Goal: Task Accomplishment & Management: Manage account settings

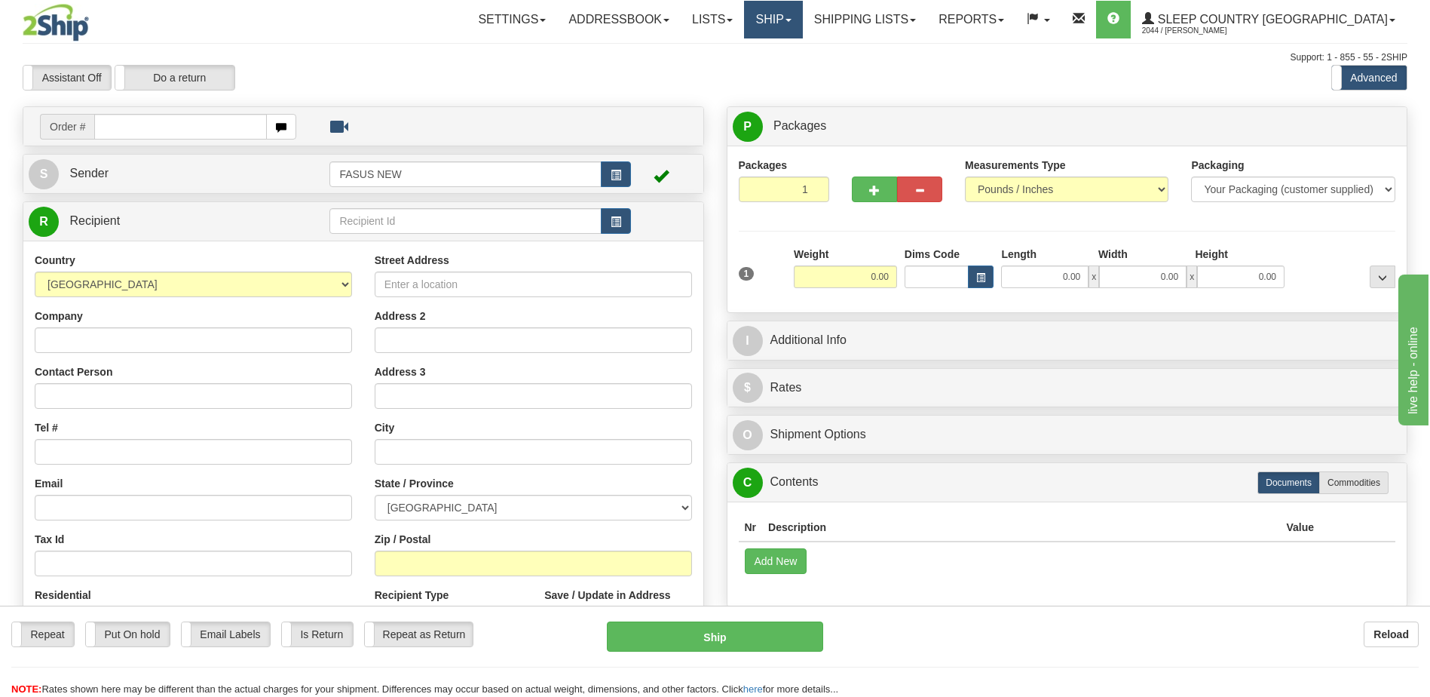
click at [802, 11] on link "Ship" at bounding box center [773, 20] width 58 height 38
click at [802, 70] on link "OnHold / Order Queue" at bounding box center [734, 73] width 136 height 20
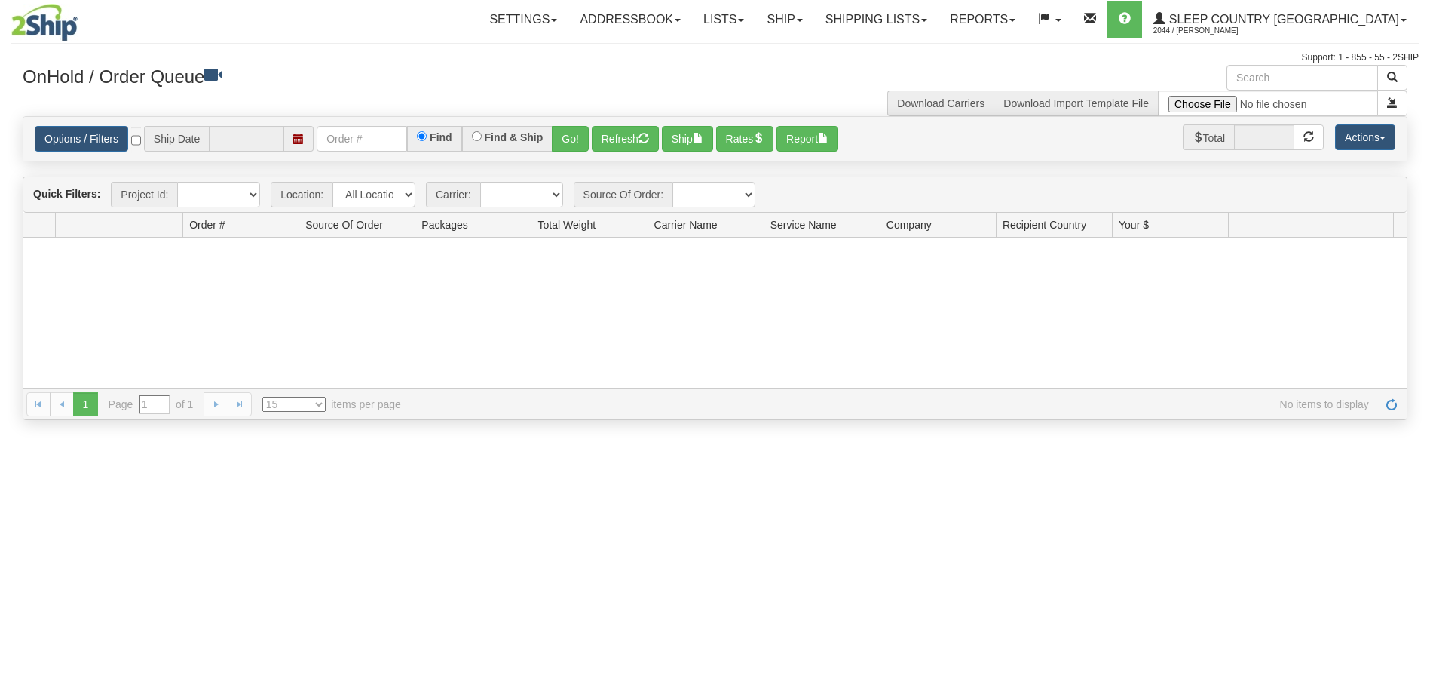
type input "[DATE]"
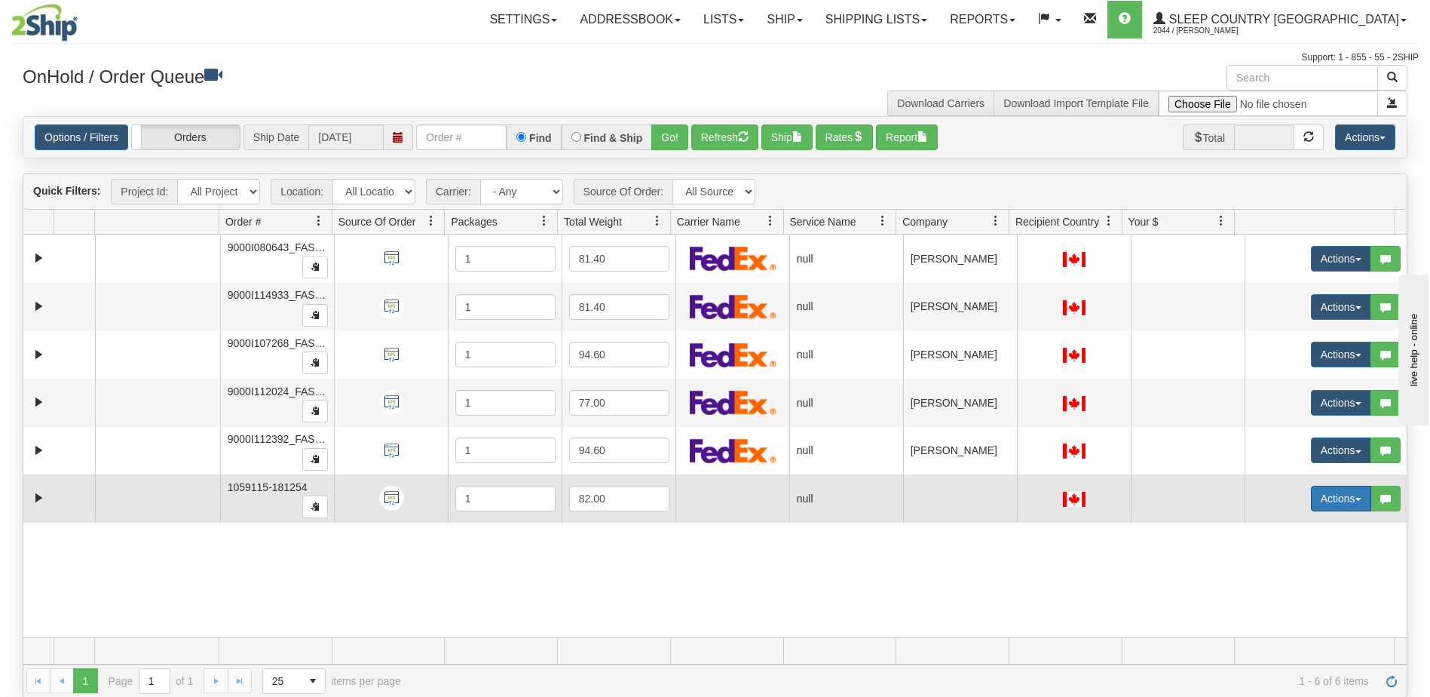
click at [1336, 495] on button "Actions" at bounding box center [1341, 498] width 60 height 26
click at [1279, 523] on span "Open" at bounding box center [1273, 527] width 36 height 12
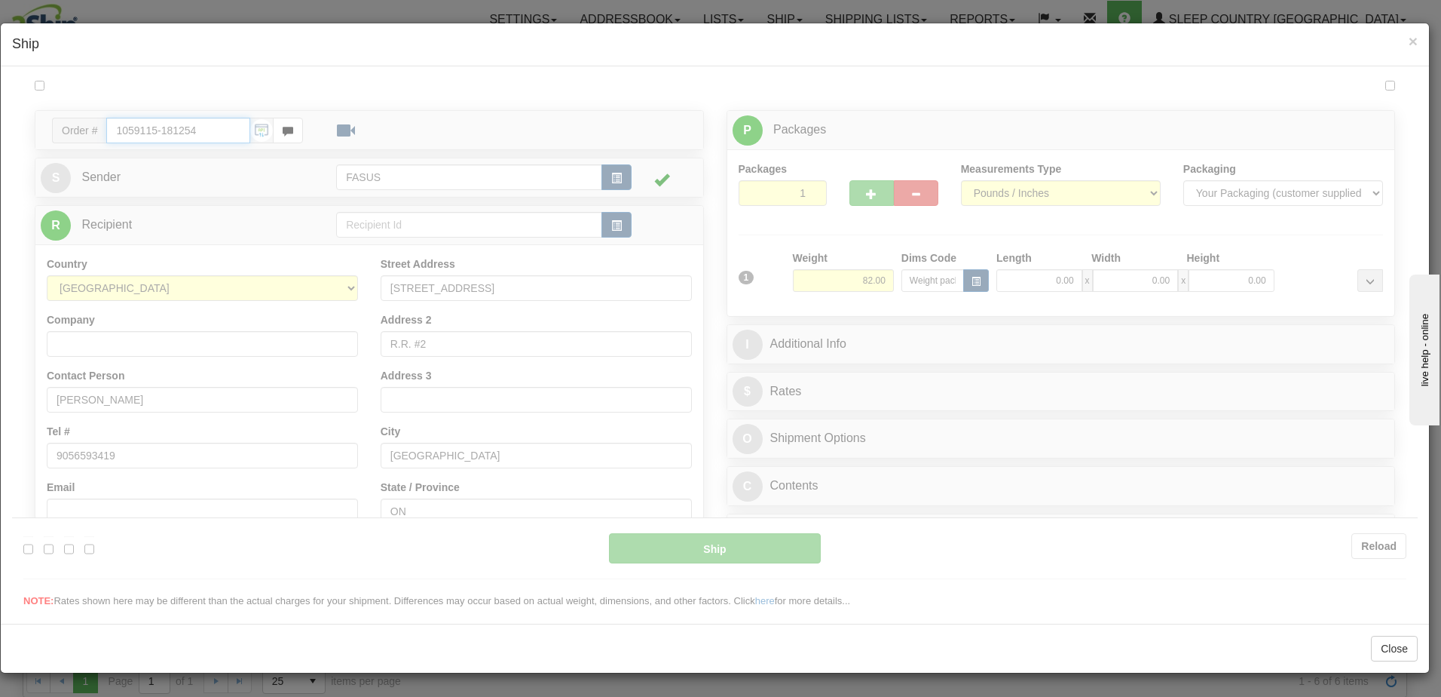
type input "07:10"
type input "16:00"
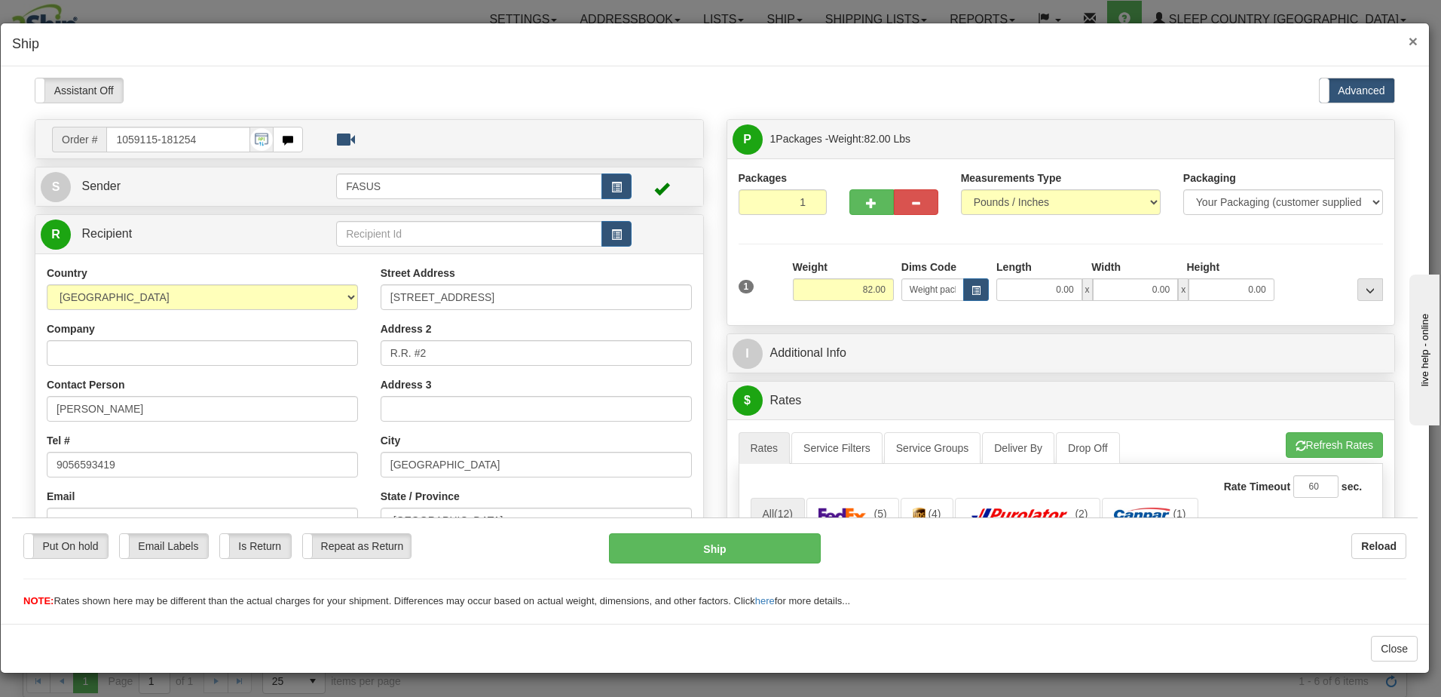
click at [1413, 38] on span "×" at bounding box center [1413, 40] width 9 height 17
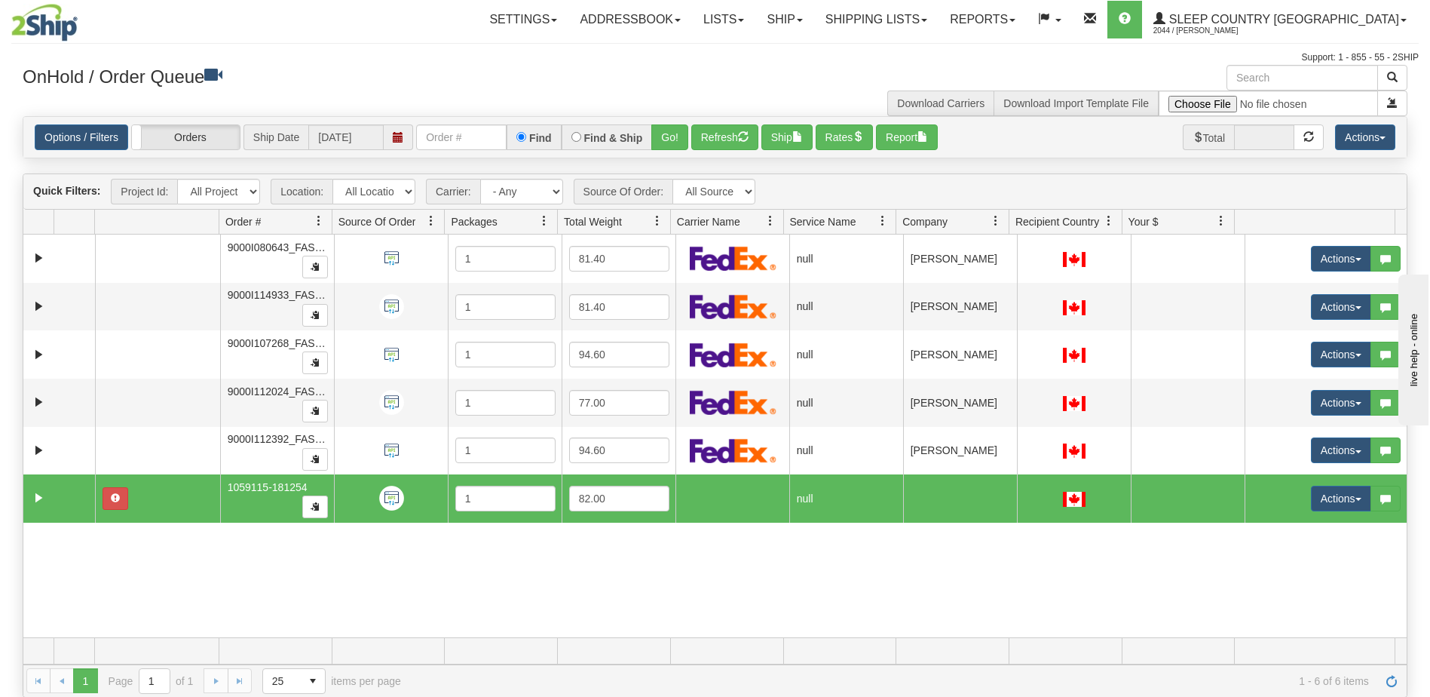
click at [954, 503] on td at bounding box center [960, 498] width 114 height 48
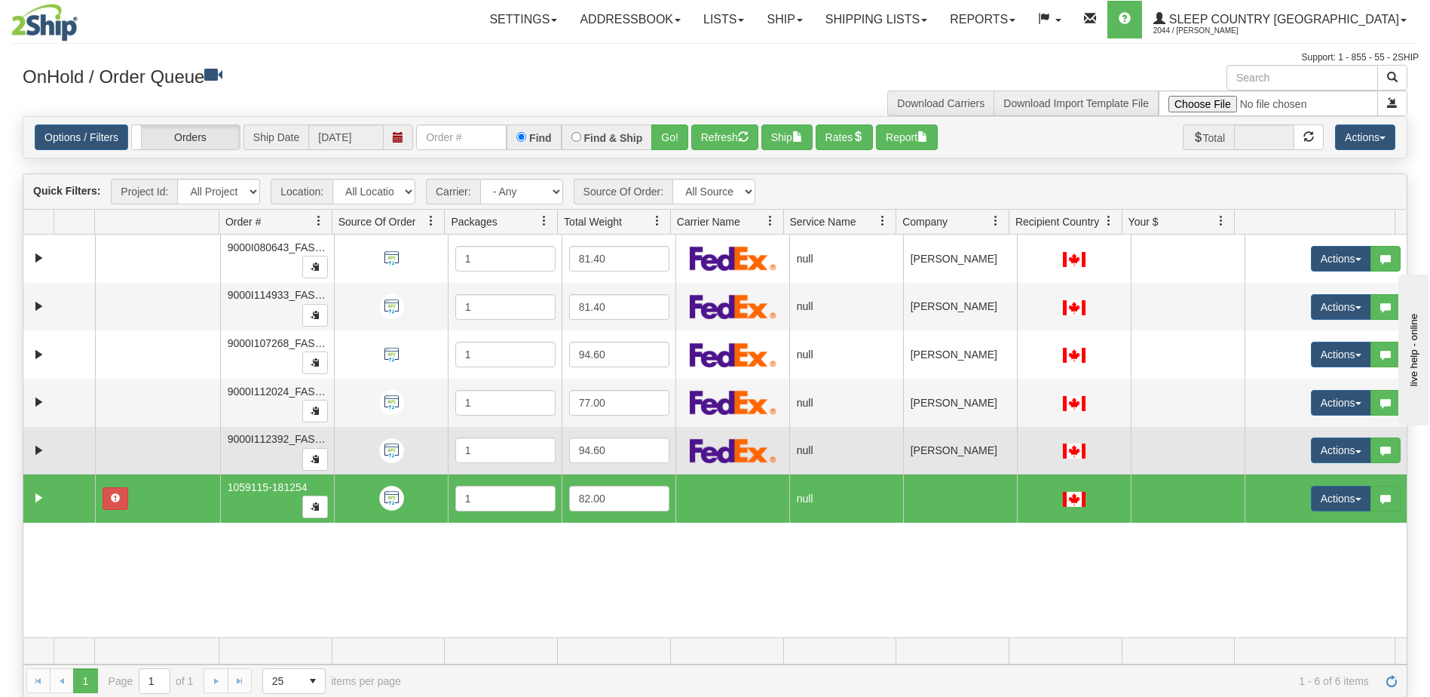
click at [932, 454] on td "[PERSON_NAME]" at bounding box center [960, 451] width 114 height 48
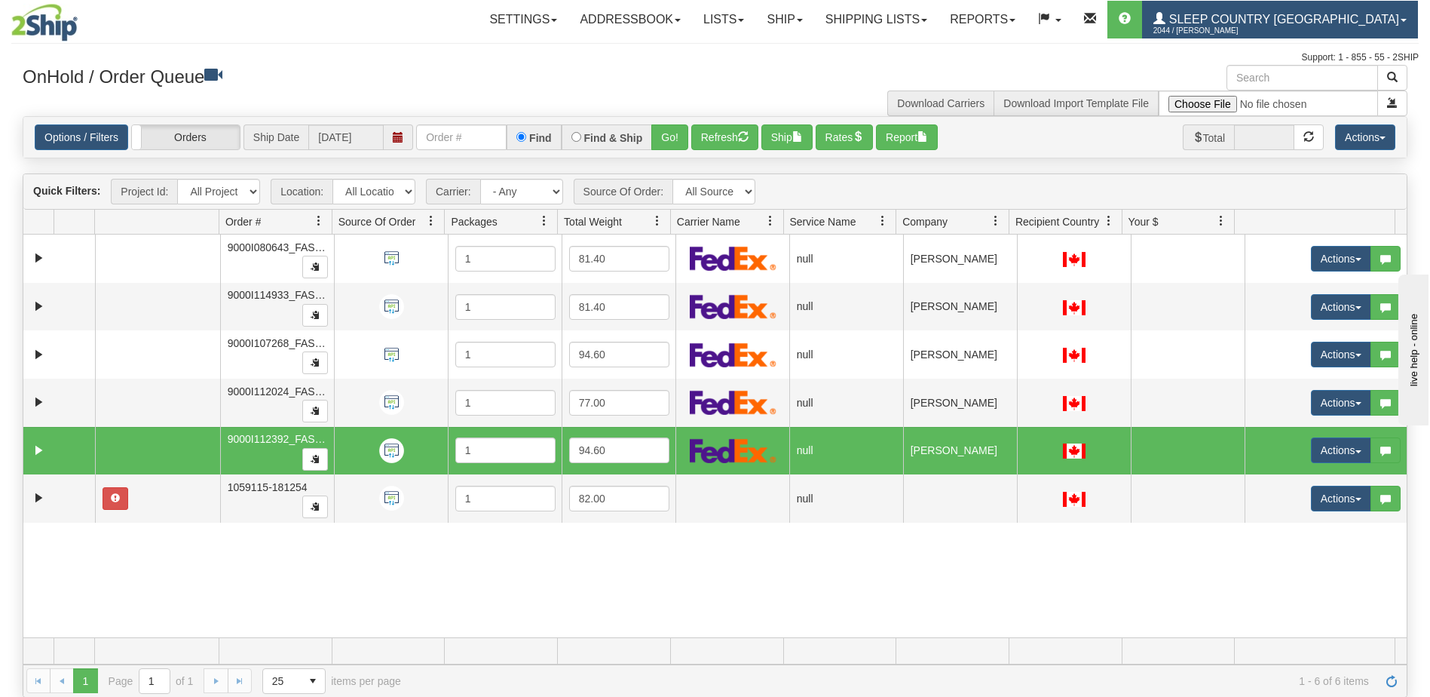
click at [1306, 22] on span "Sleep Country [GEOGRAPHIC_DATA]" at bounding box center [1282, 19] width 234 height 13
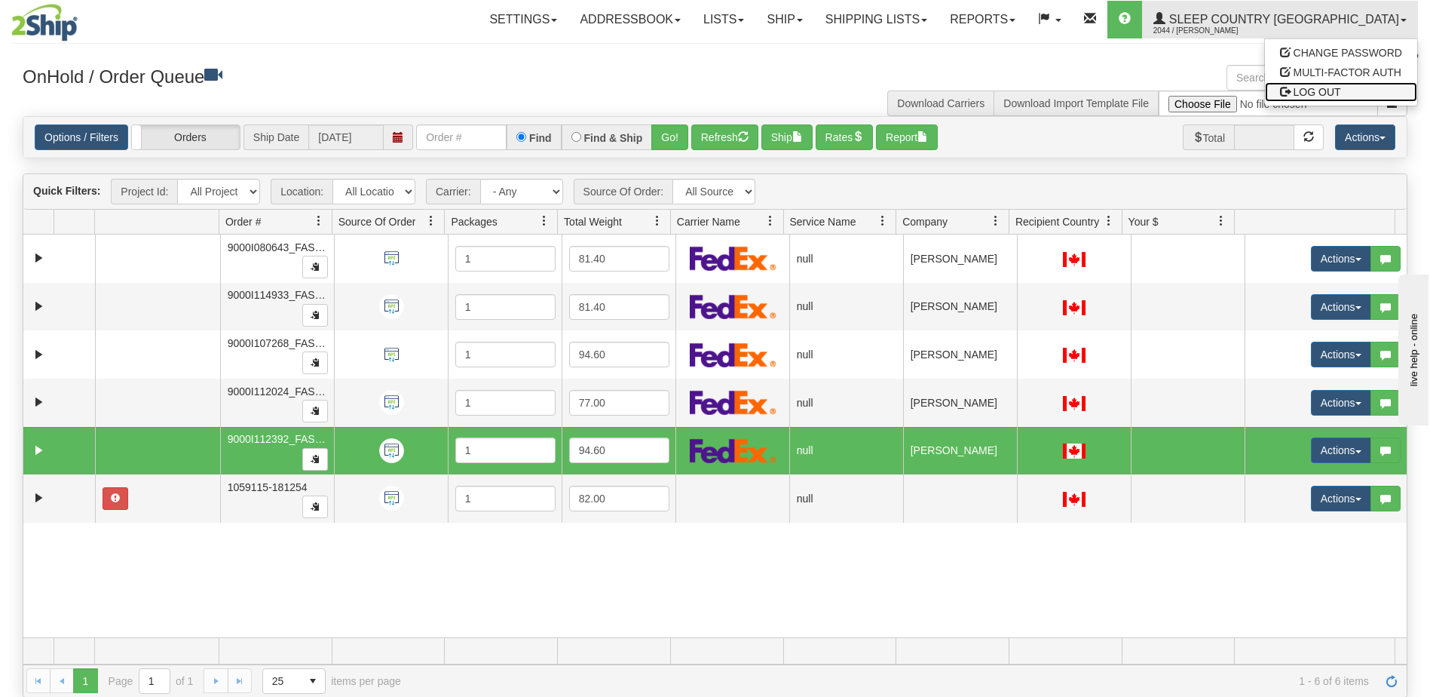
click at [1315, 89] on span "LOG OUT" at bounding box center [1317, 92] width 47 height 12
